Goal: Use online tool/utility: Utilize a website feature to perform a specific function

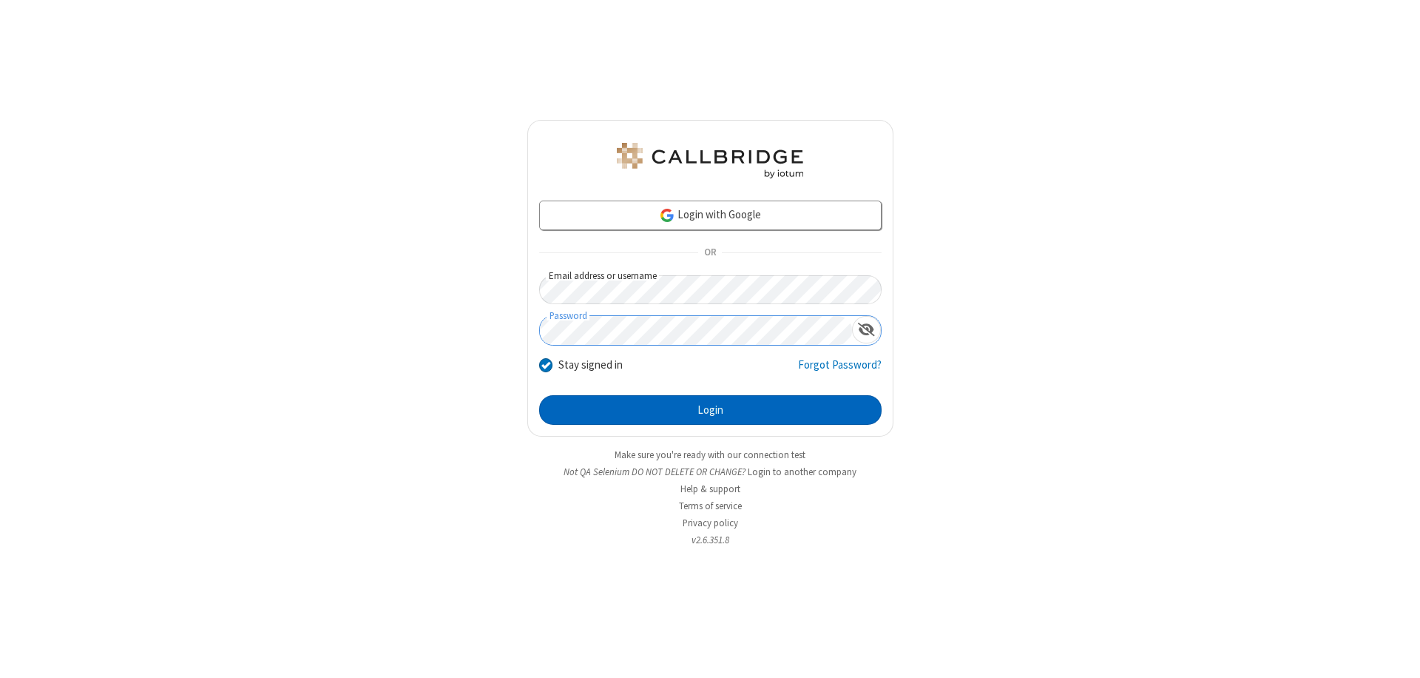
click at [710, 410] on button "Login" at bounding box center [710, 410] width 342 height 30
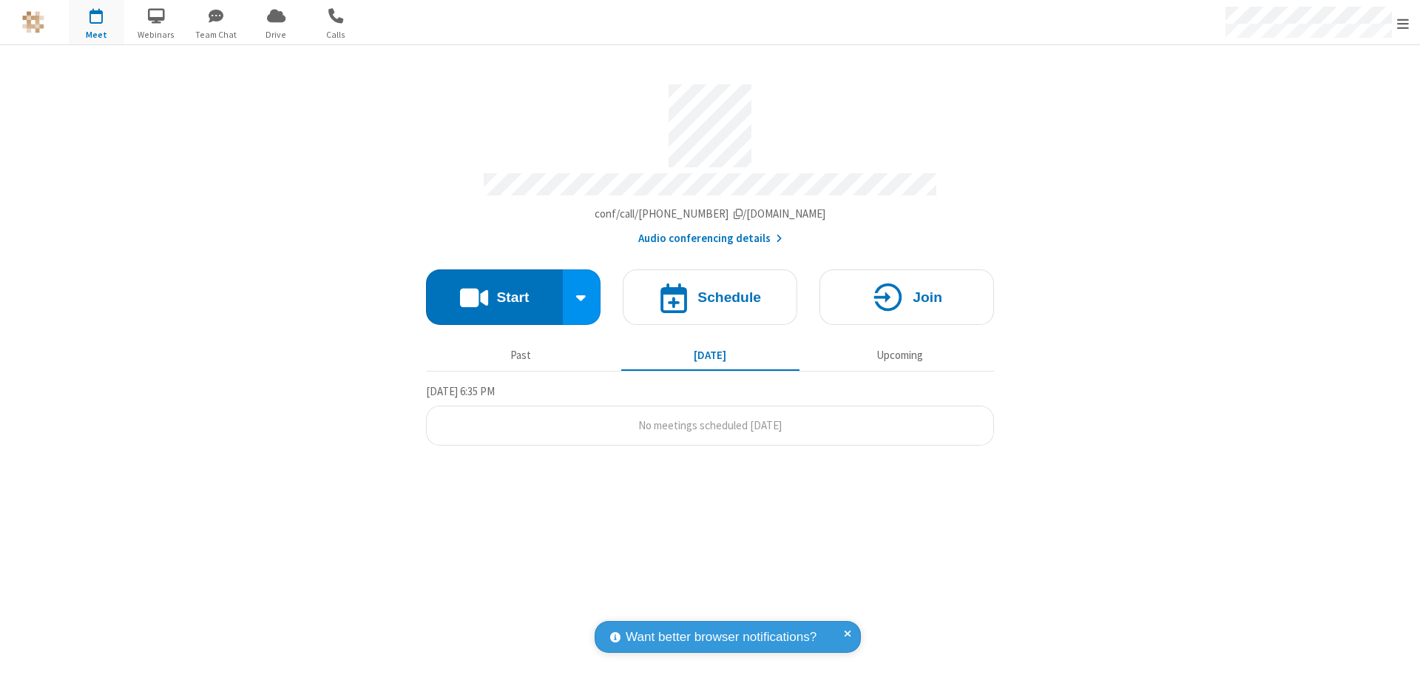
click at [494, 290] on button "Start" at bounding box center [494, 296] width 137 height 55
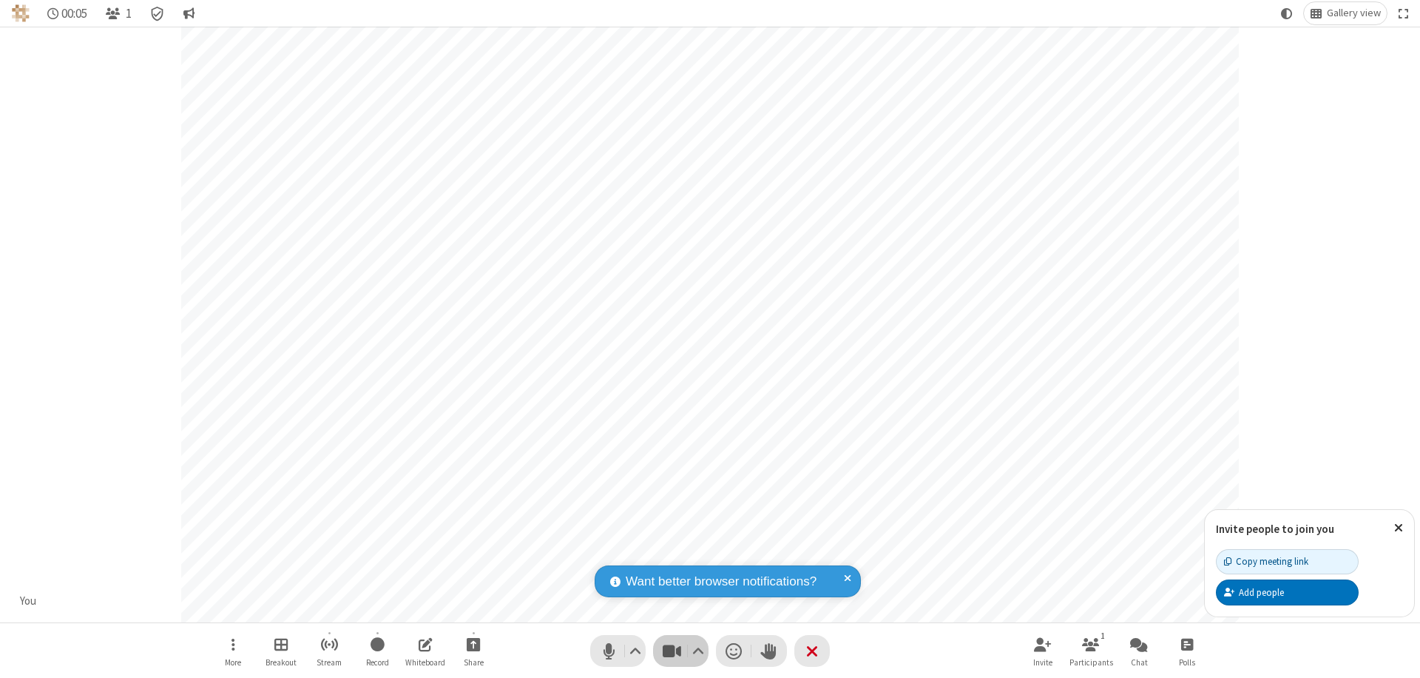
click at [672, 650] on span "Stop video (⌘+Shift+V)" at bounding box center [672, 650] width 22 height 21
click at [672, 650] on span "Start video (⌘+Shift+V)" at bounding box center [672, 650] width 22 height 21
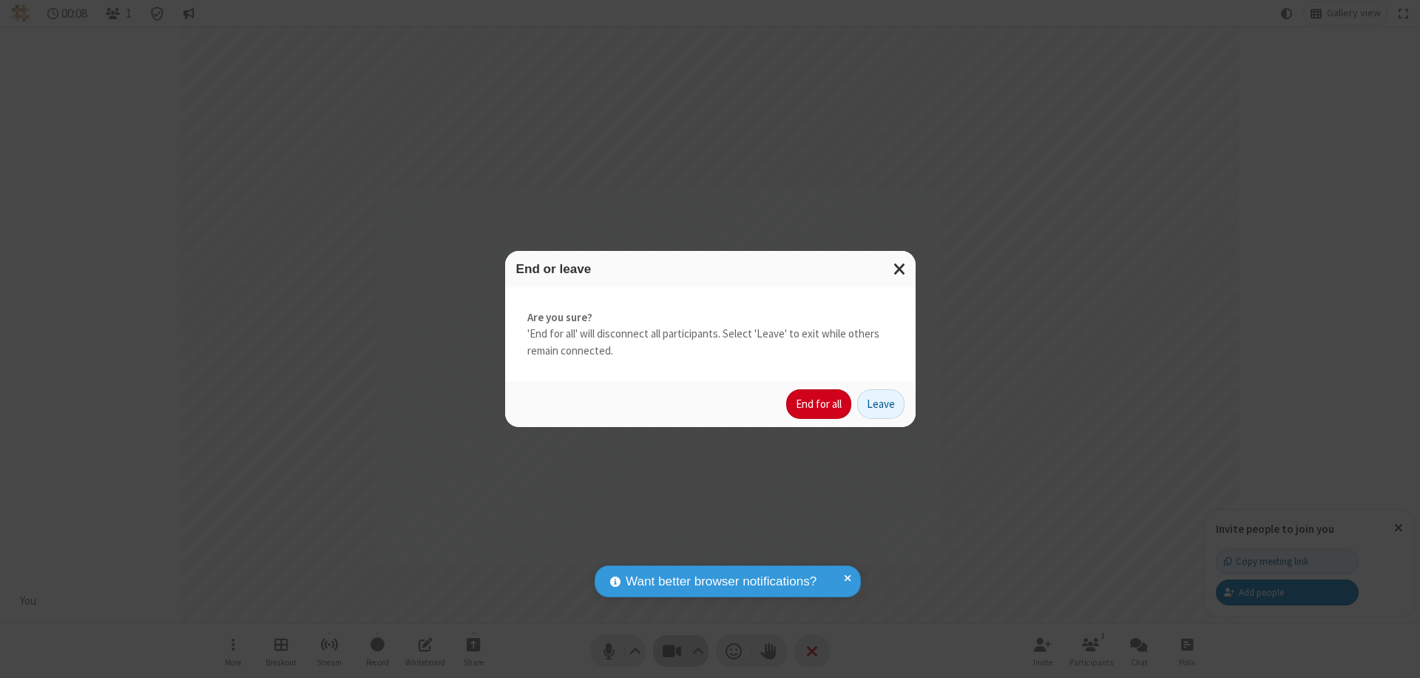
click at [820, 404] on button "End for all" at bounding box center [818, 404] width 65 height 30
